Goal: Answer question/provide support

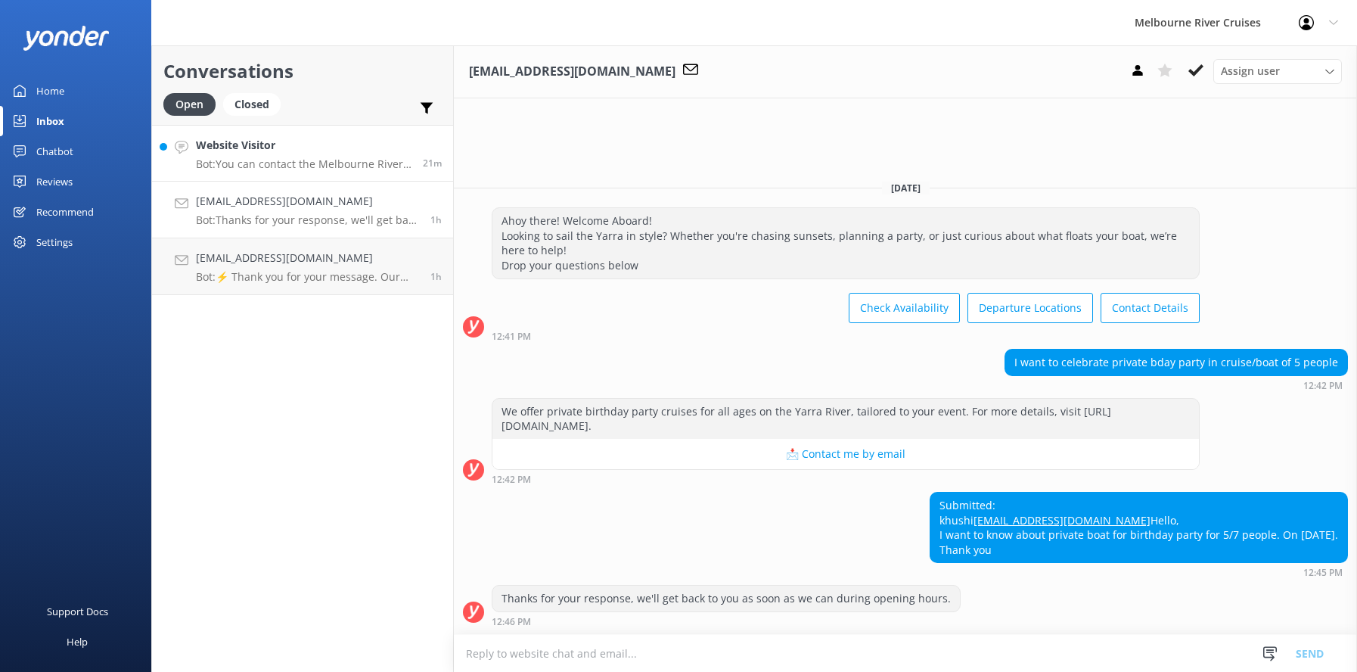
click at [247, 151] on h4 "Website Visitor" at bounding box center [304, 145] width 216 height 17
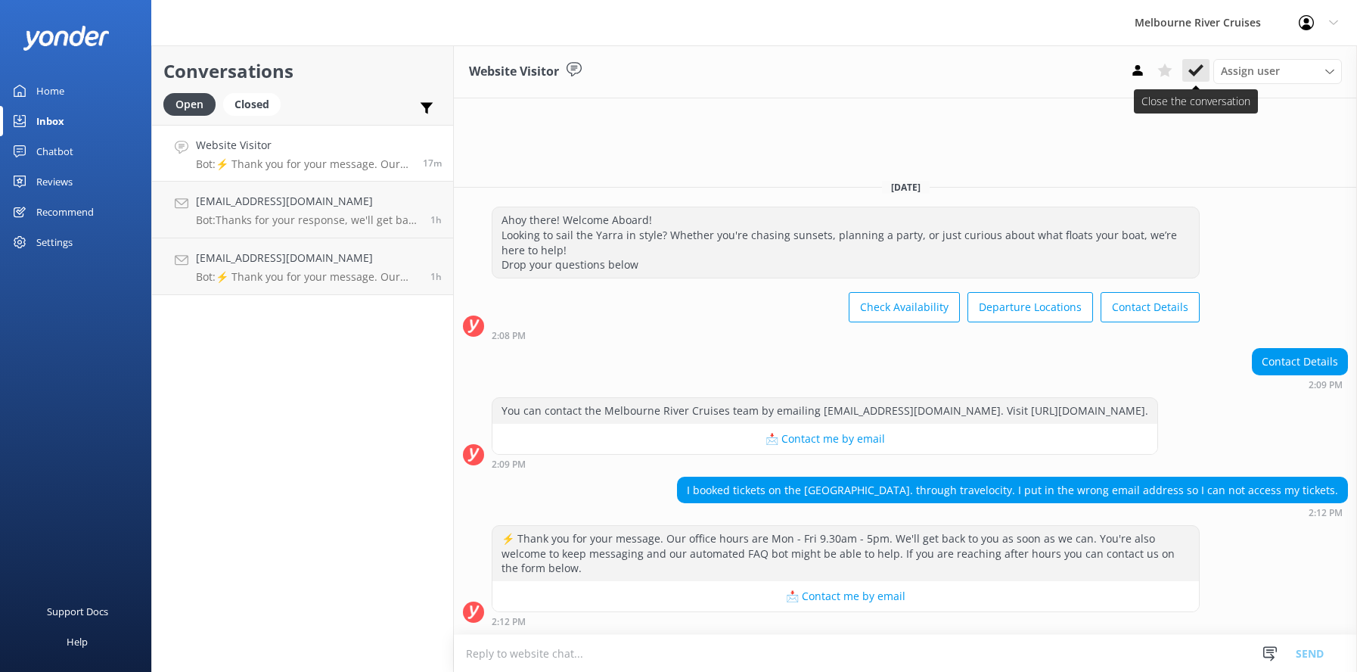
click at [1190, 73] on use at bounding box center [1195, 70] width 15 height 12
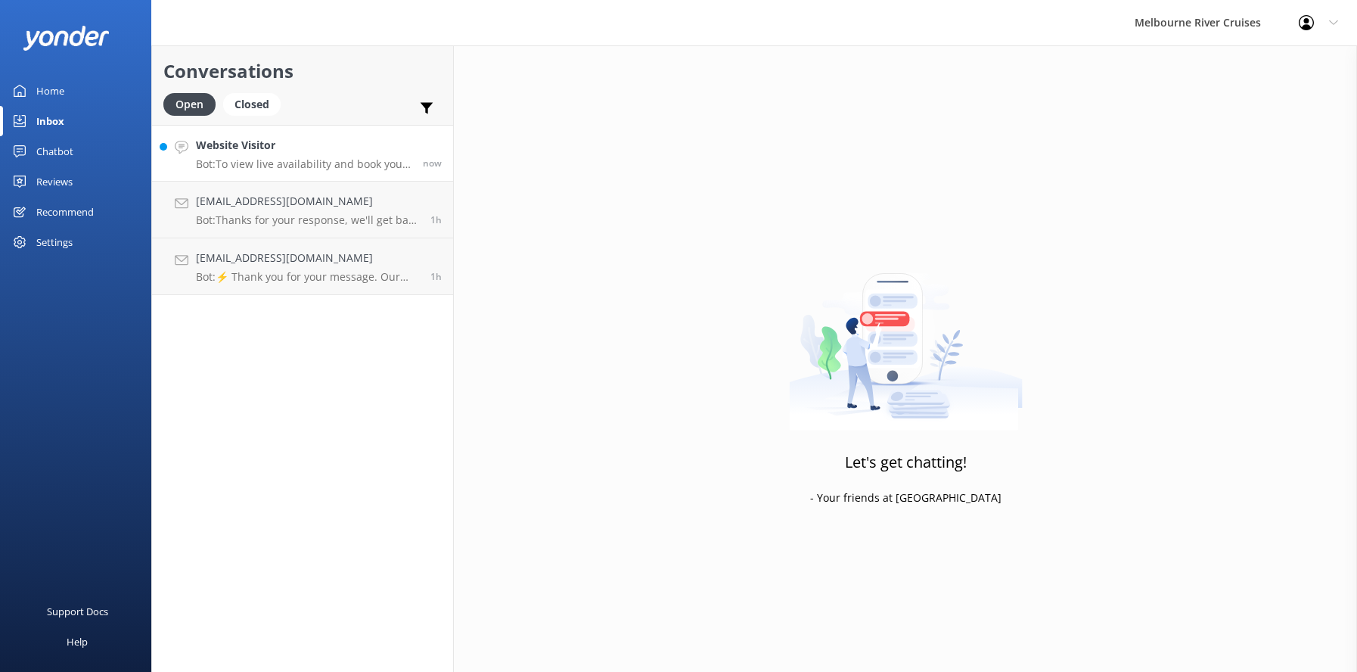
click at [244, 157] on p "Bot: To view live availability and book your Melbourne River Cruise experience,…" at bounding box center [304, 164] width 216 height 14
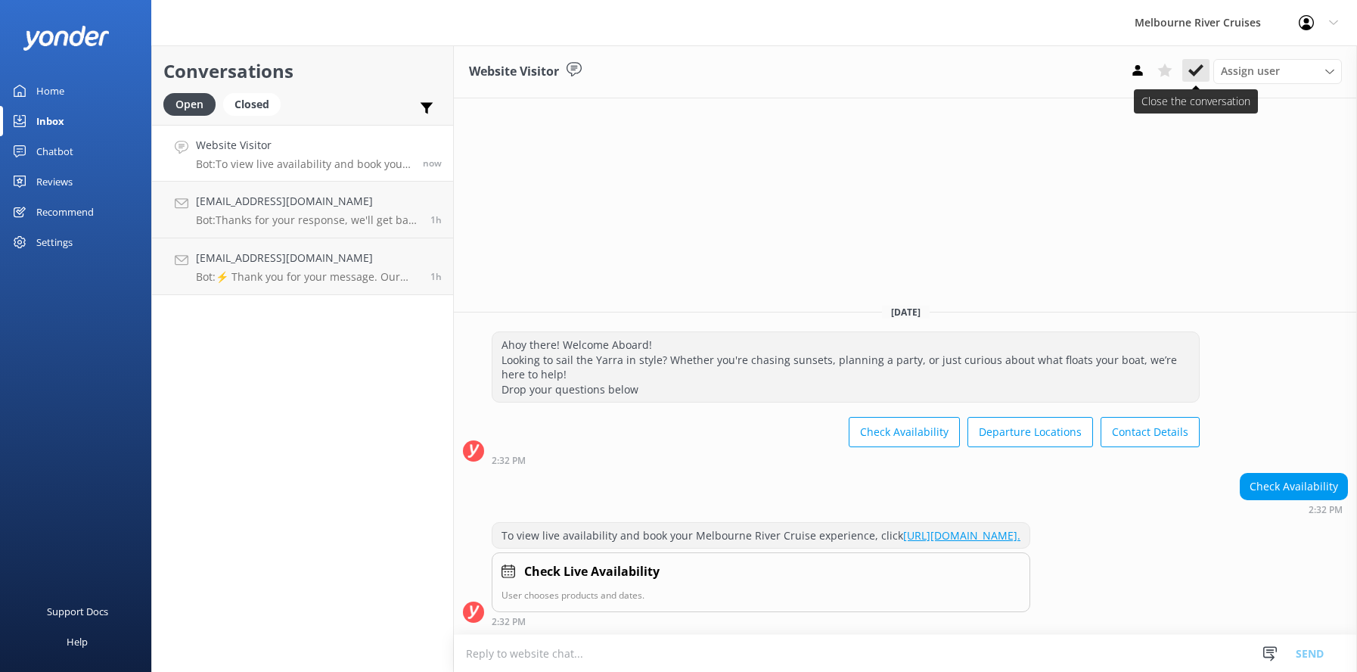
click at [1193, 66] on icon at bounding box center [1195, 70] width 15 height 15
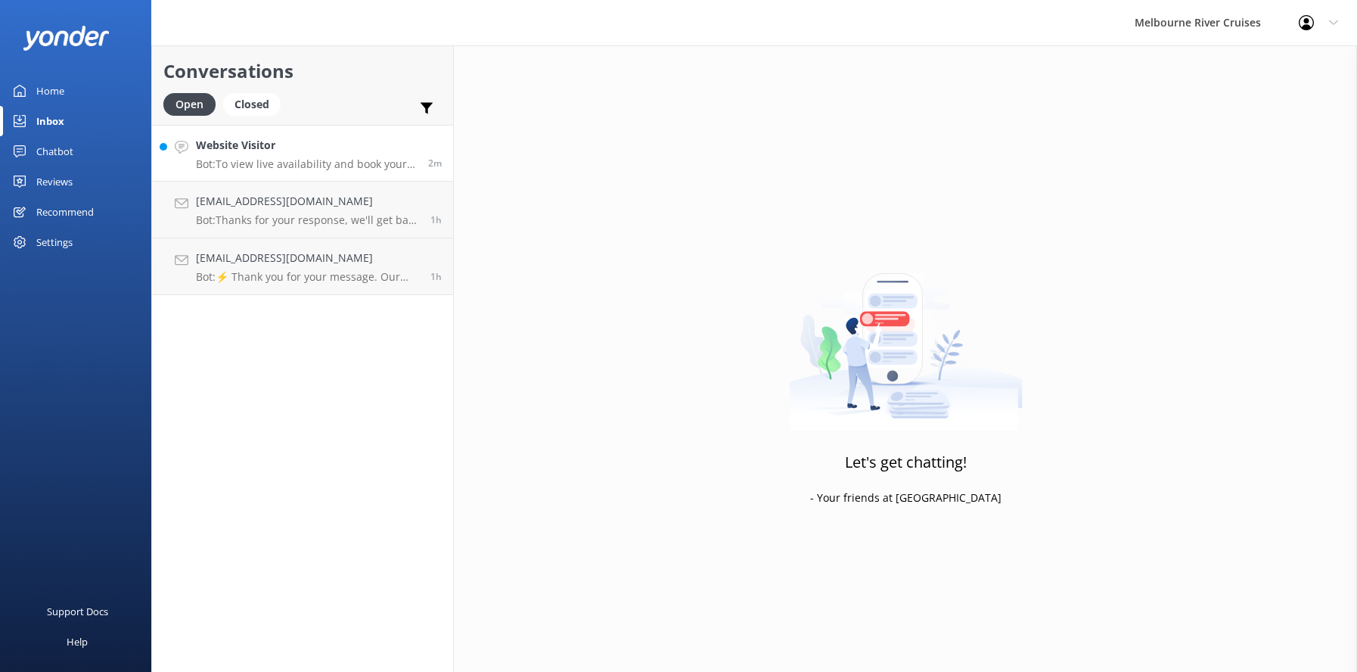
click at [235, 160] on p "Bot: To view live availability and book your Melbourne River Cruise experience,…" at bounding box center [306, 164] width 221 height 14
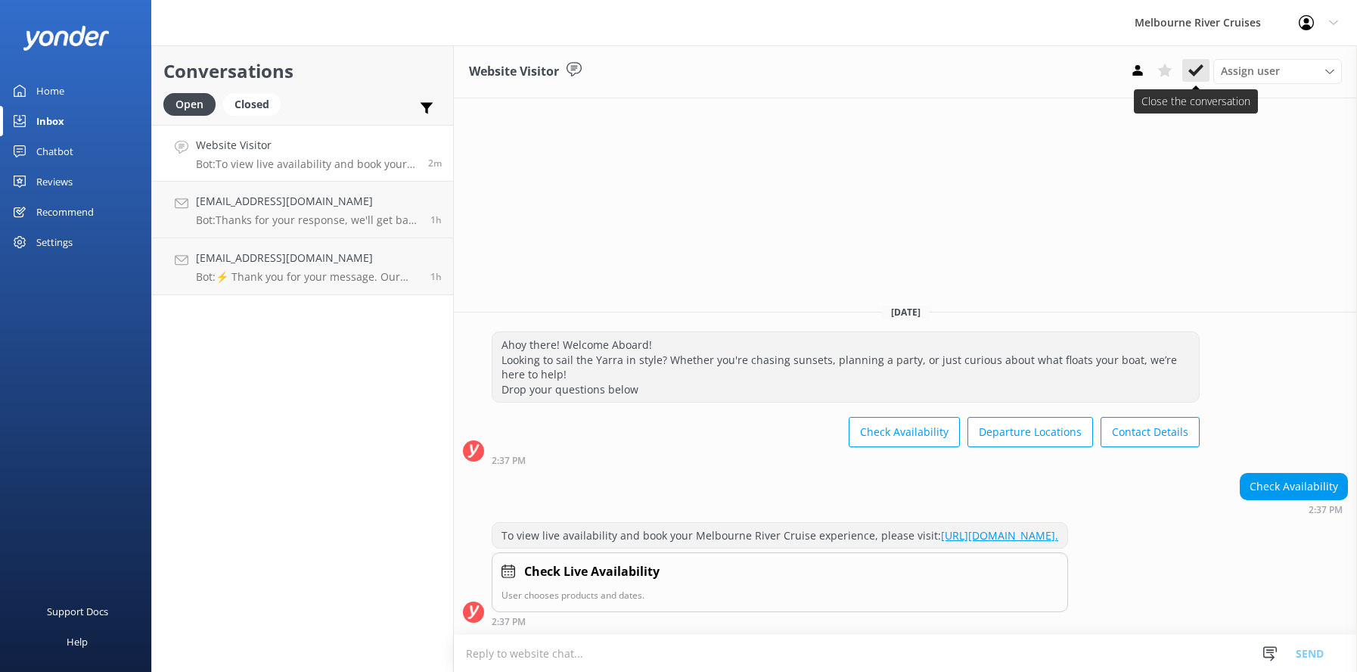
click at [1197, 68] on icon at bounding box center [1195, 70] width 15 height 15
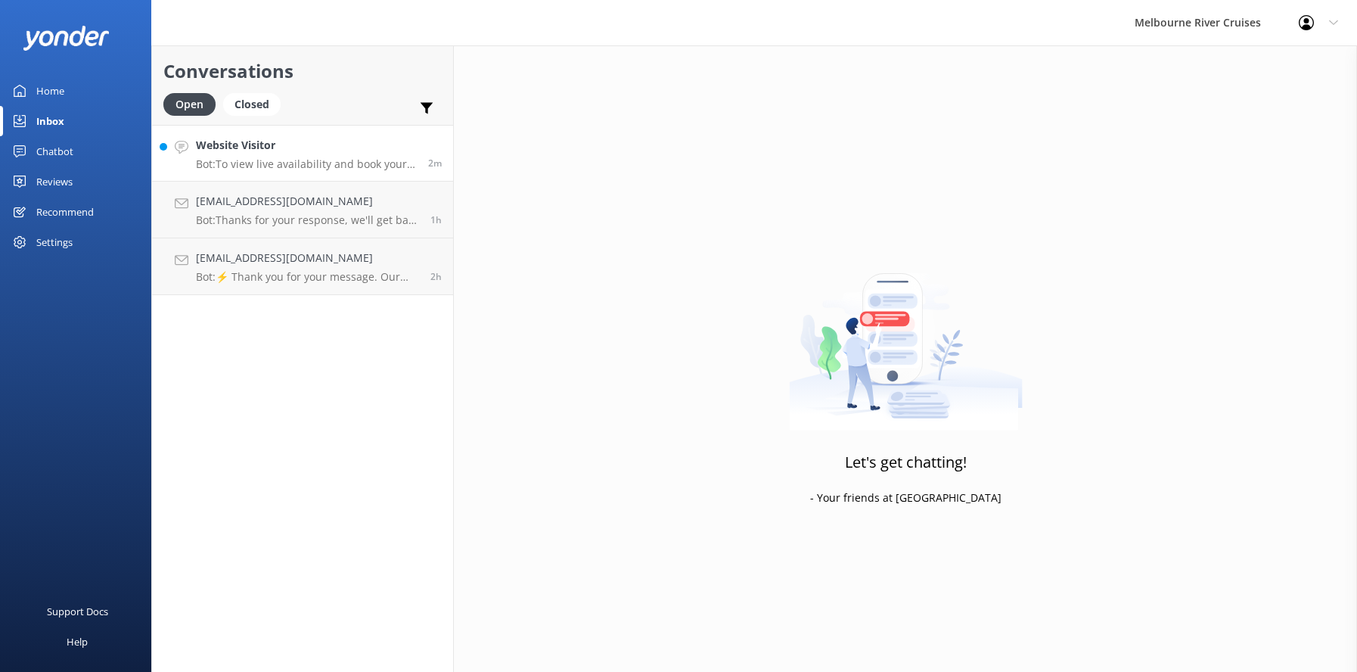
click at [250, 154] on div "Website Visitor Bot: To view live availability and book your Melbourne River Cr…" at bounding box center [306, 153] width 221 height 33
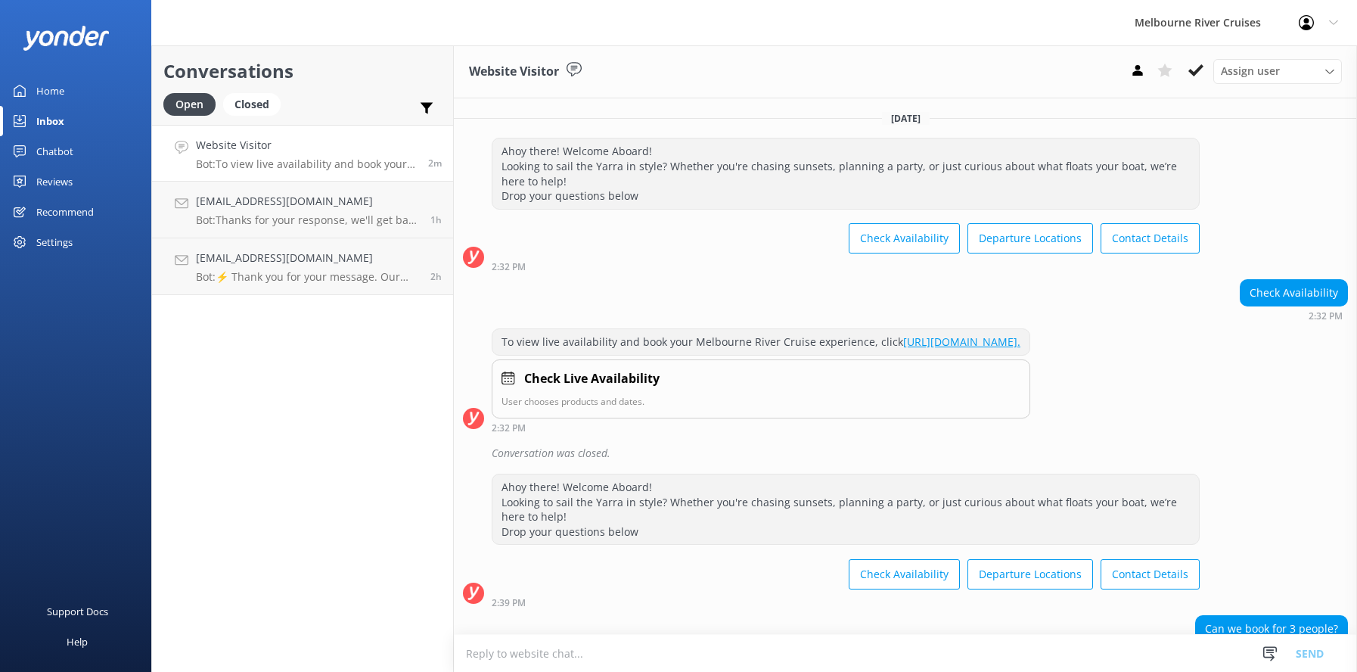
scroll to position [172, 0]
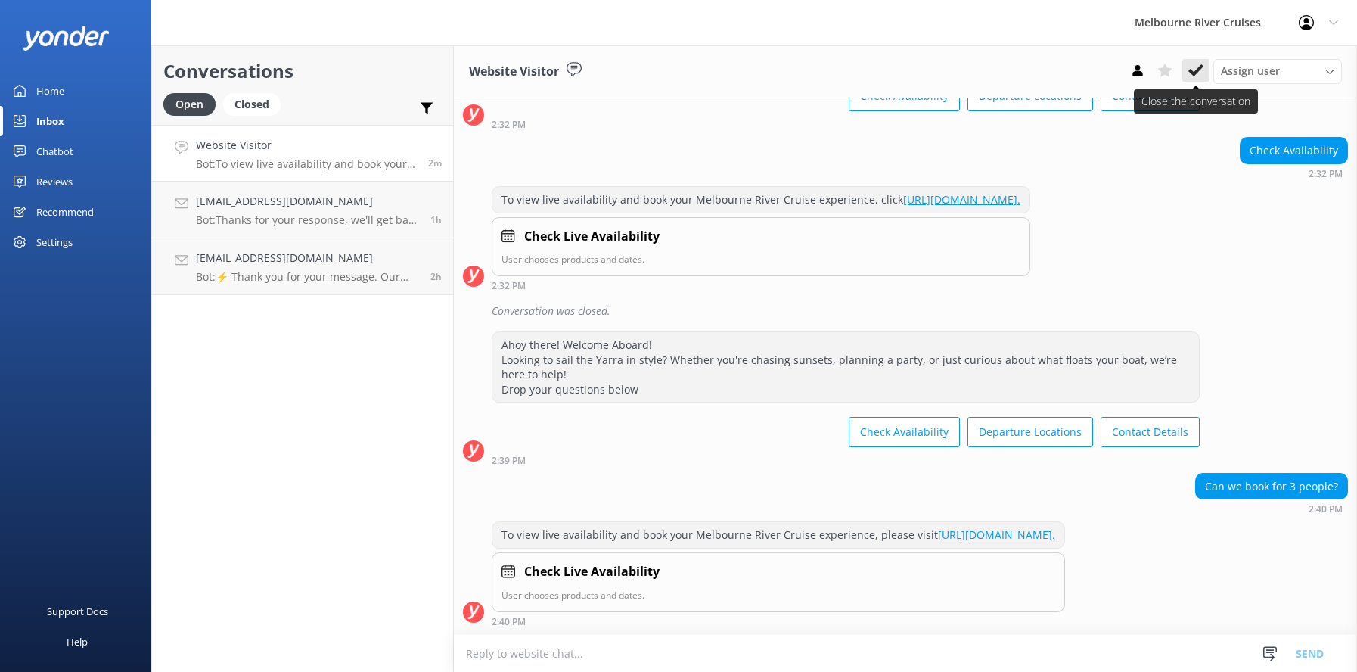
click at [1193, 72] on use at bounding box center [1195, 70] width 15 height 12
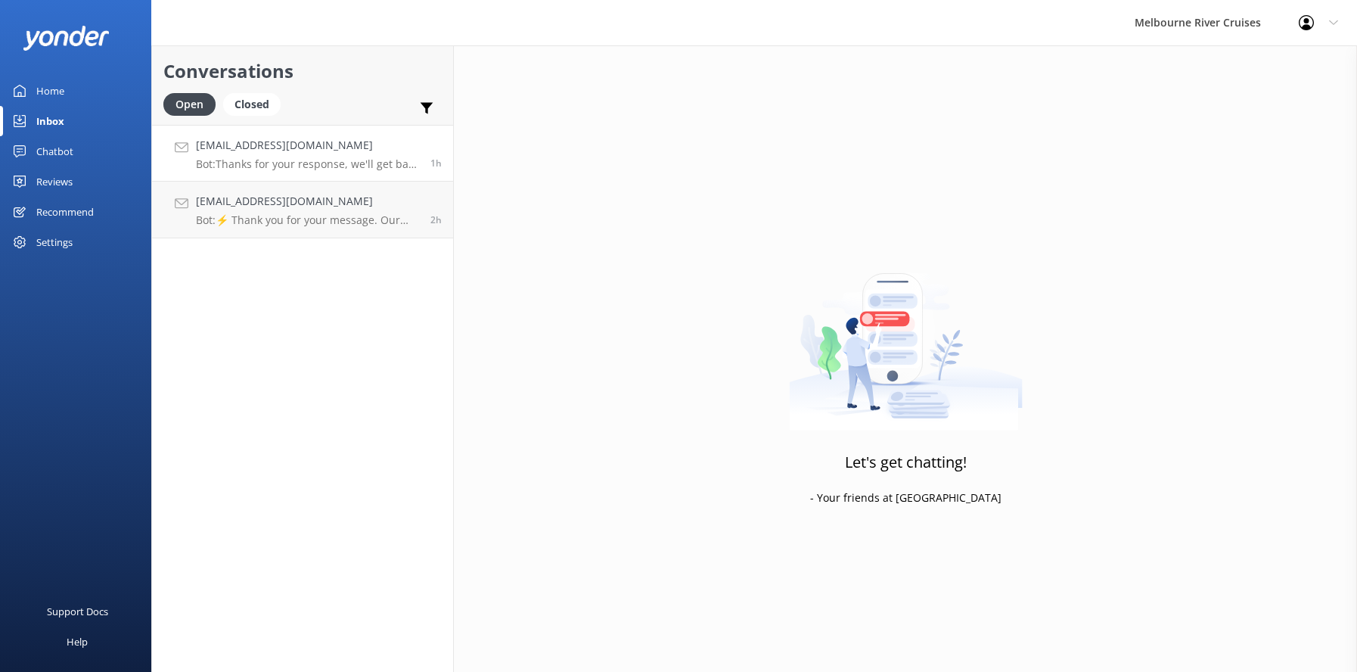
click at [262, 147] on h4 "[EMAIL_ADDRESS][DOMAIN_NAME]" at bounding box center [307, 145] width 223 height 17
